Goal: Transaction & Acquisition: Download file/media

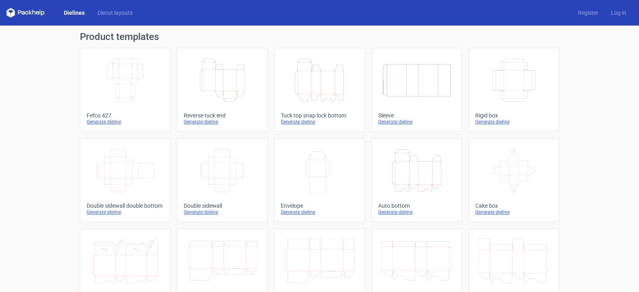
click at [221, 89] on icon "Height Depth Width" at bounding box center [222, 80] width 71 height 45
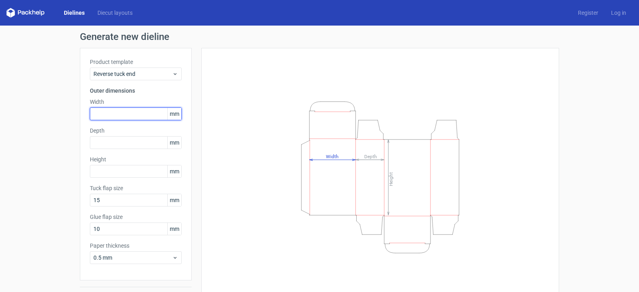
click at [139, 113] on input "text" at bounding box center [136, 113] width 92 height 13
type input "170"
type input "75"
type input "112"
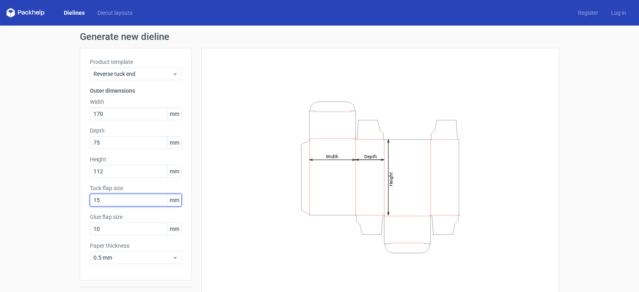
scroll to position [21, 0]
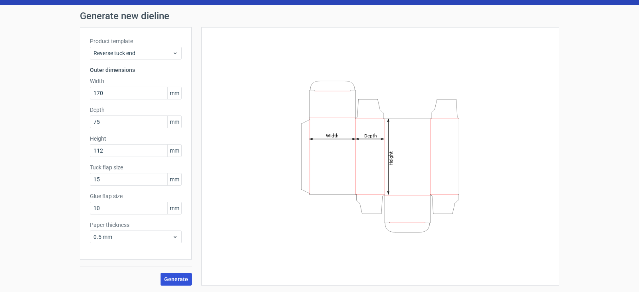
click at [164, 278] on span "Generate" at bounding box center [176, 280] width 24 height 6
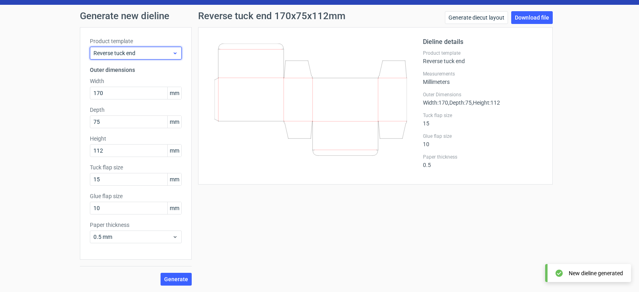
click at [144, 52] on span "Reverse tuck end" at bounding box center [133, 53] width 79 height 8
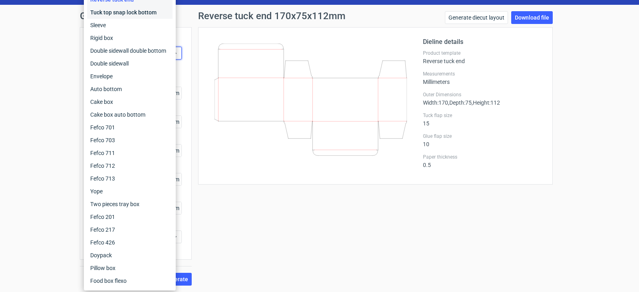
click at [133, 16] on div "Tuck top snap lock bottom" at bounding box center [130, 12] width 86 height 13
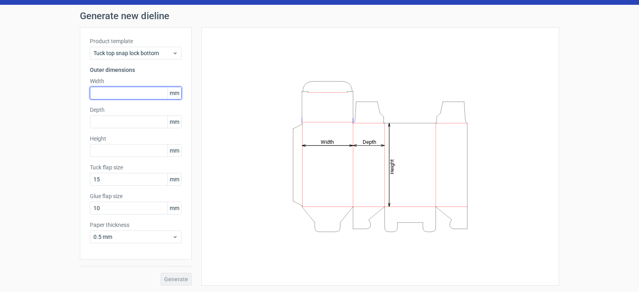
click at [120, 91] on input "text" at bounding box center [136, 93] width 92 height 13
type input "170"
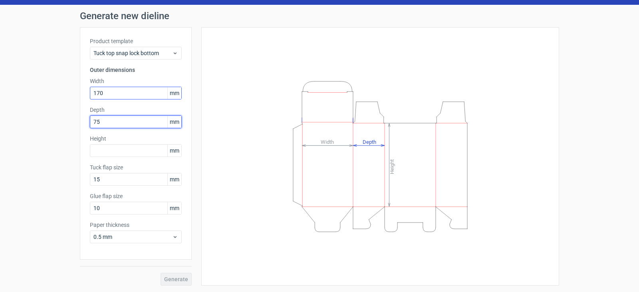
type input "75"
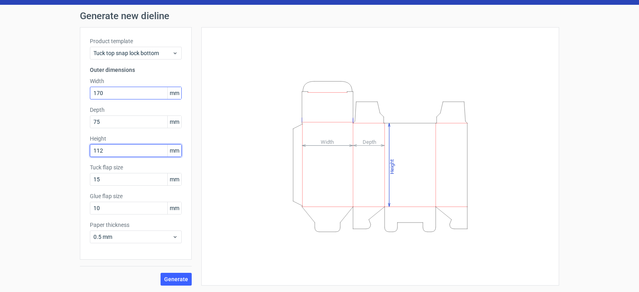
type input "112"
click at [161, 273] on button "Generate" at bounding box center [176, 279] width 31 height 13
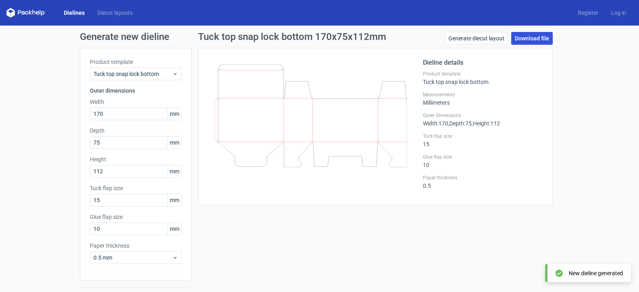
click at [529, 39] on link "Download file" at bounding box center [532, 38] width 42 height 13
